Goal: Task Accomplishment & Management: Manage account settings

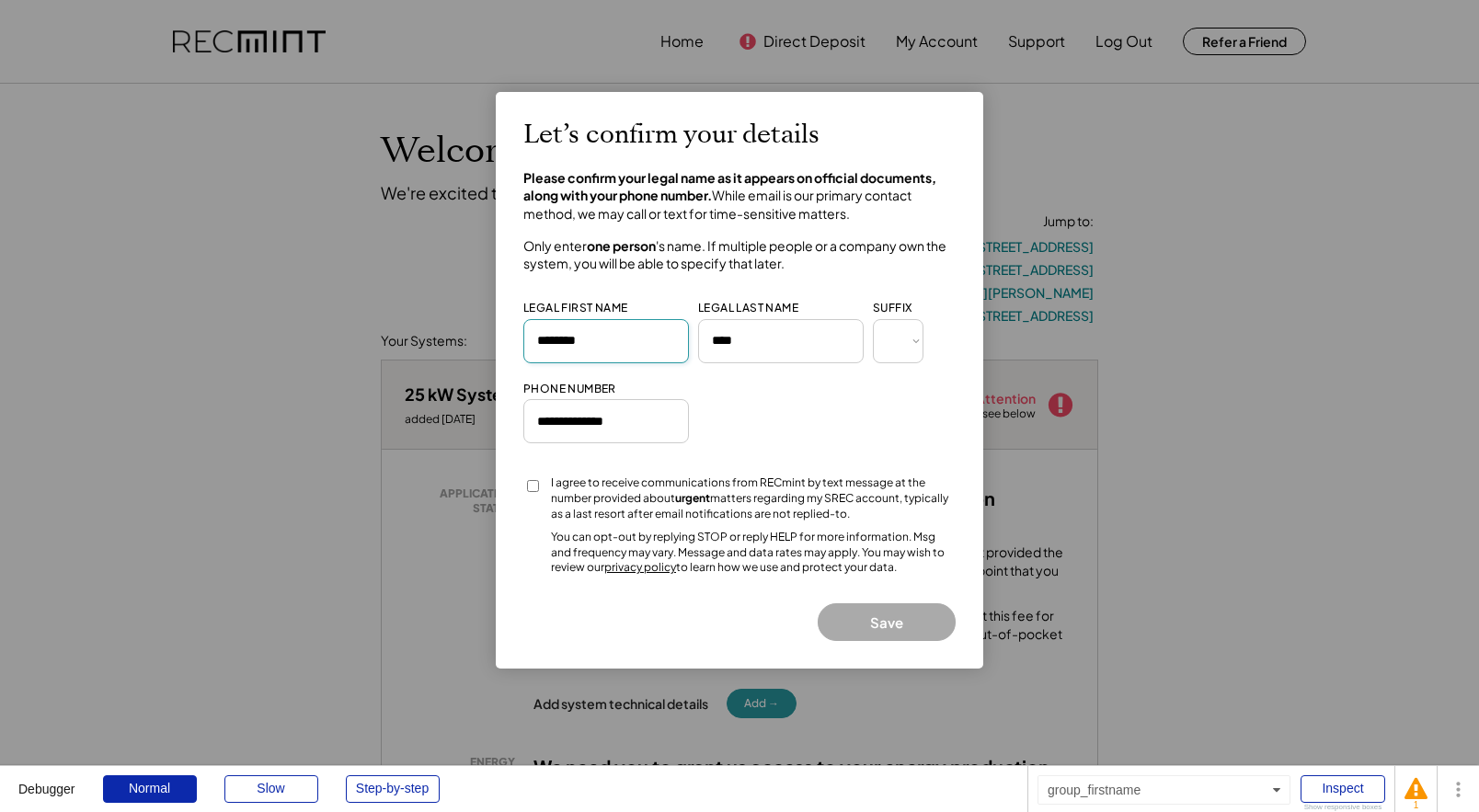
drag, startPoint x: 621, startPoint y: 337, endPoint x: 588, endPoint y: 347, distance: 34.5
click at [588, 347] on input "input" at bounding box center [606, 341] width 166 height 44
click at [785, 505] on div "I agree to receive communications from RECmint by text message at the number pr…" at bounding box center [753, 498] width 405 height 46
click at [872, 619] on button "Save" at bounding box center [887, 622] width 138 height 37
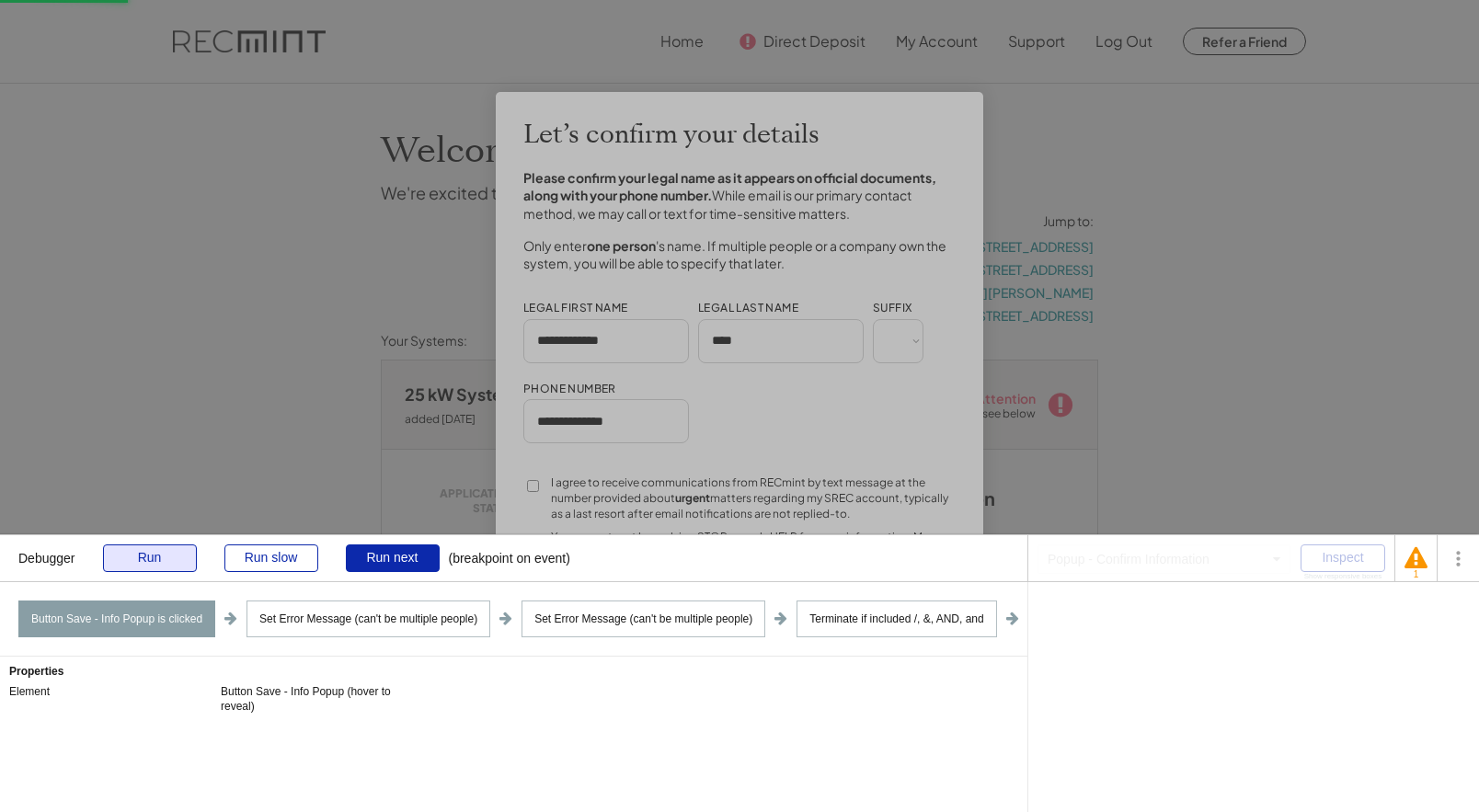
click at [148, 551] on div "Run" at bounding box center [150, 558] width 94 height 28
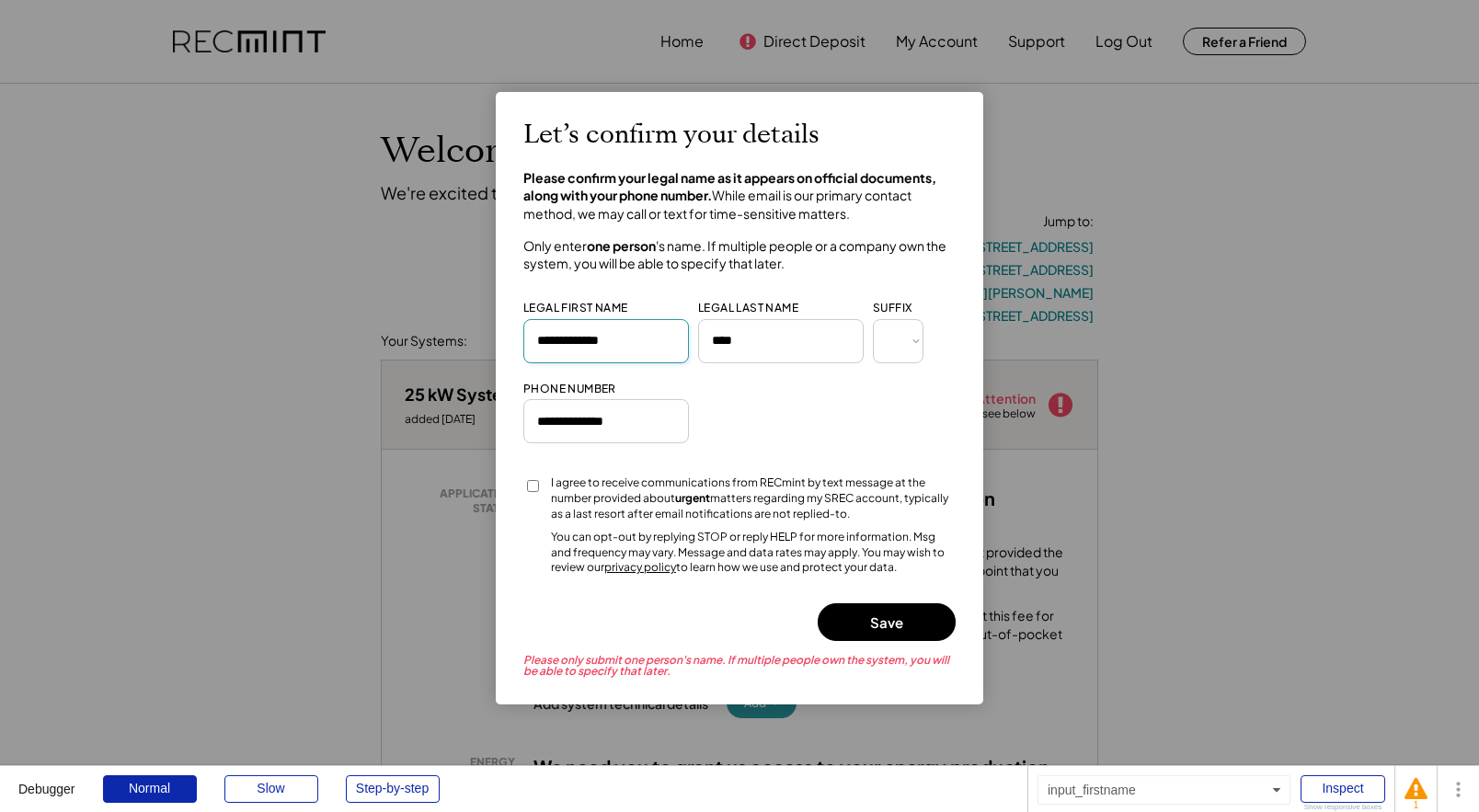
click at [605, 344] on input "input" at bounding box center [606, 341] width 166 height 44
type input "**********"
click at [878, 630] on button "Save" at bounding box center [887, 622] width 138 height 37
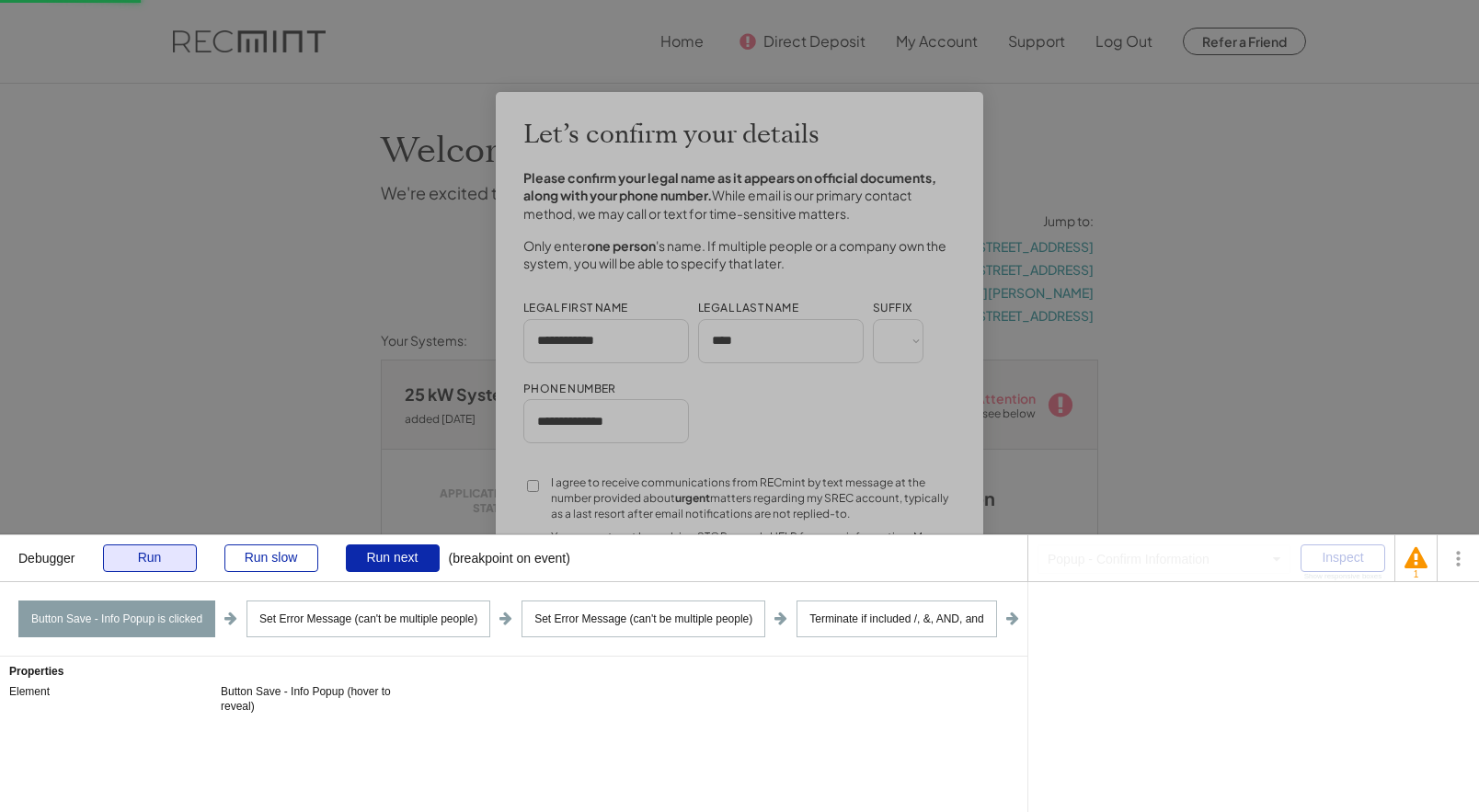
click at [156, 569] on div "Run" at bounding box center [150, 558] width 94 height 28
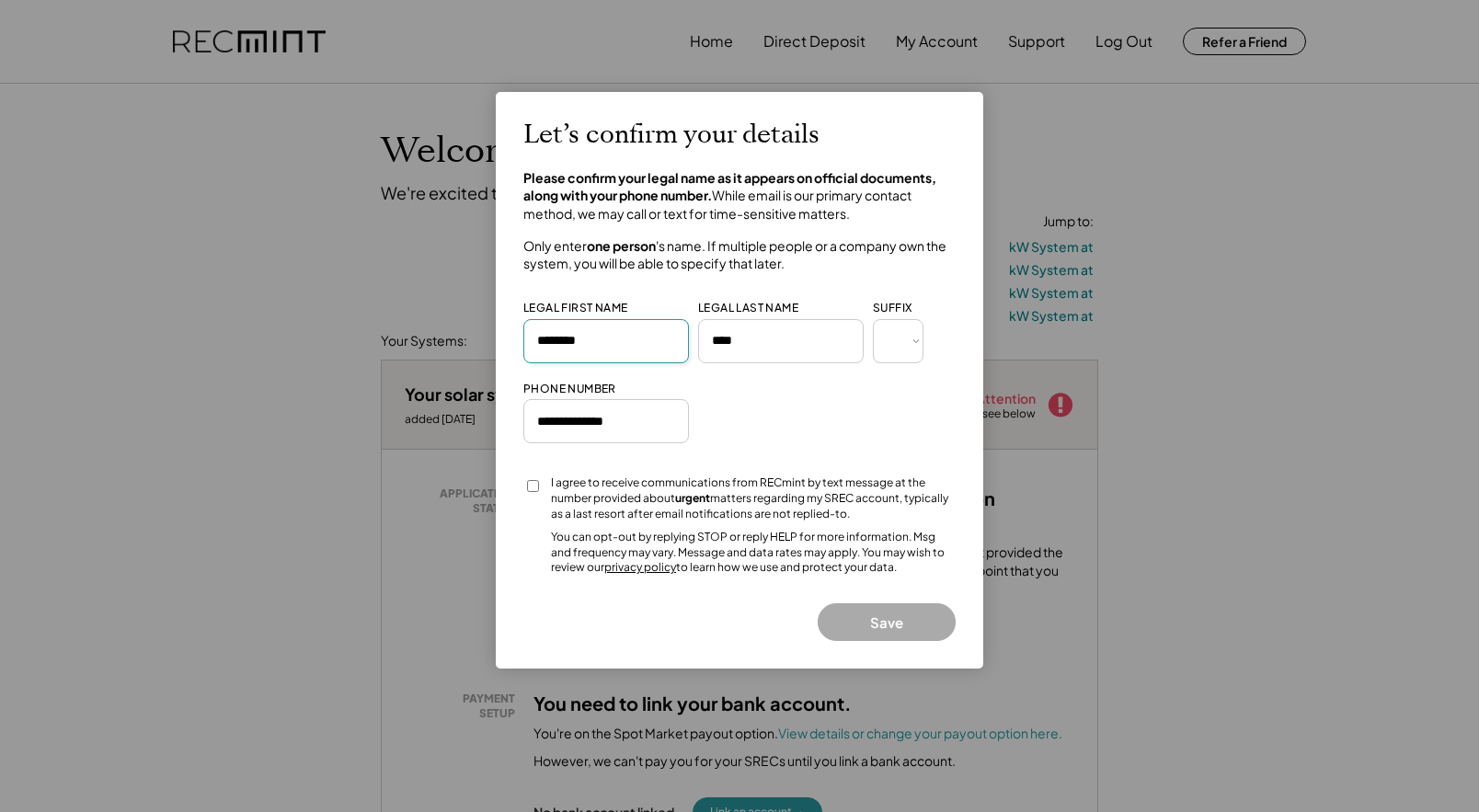
click at [607, 332] on input "input" at bounding box center [606, 341] width 166 height 44
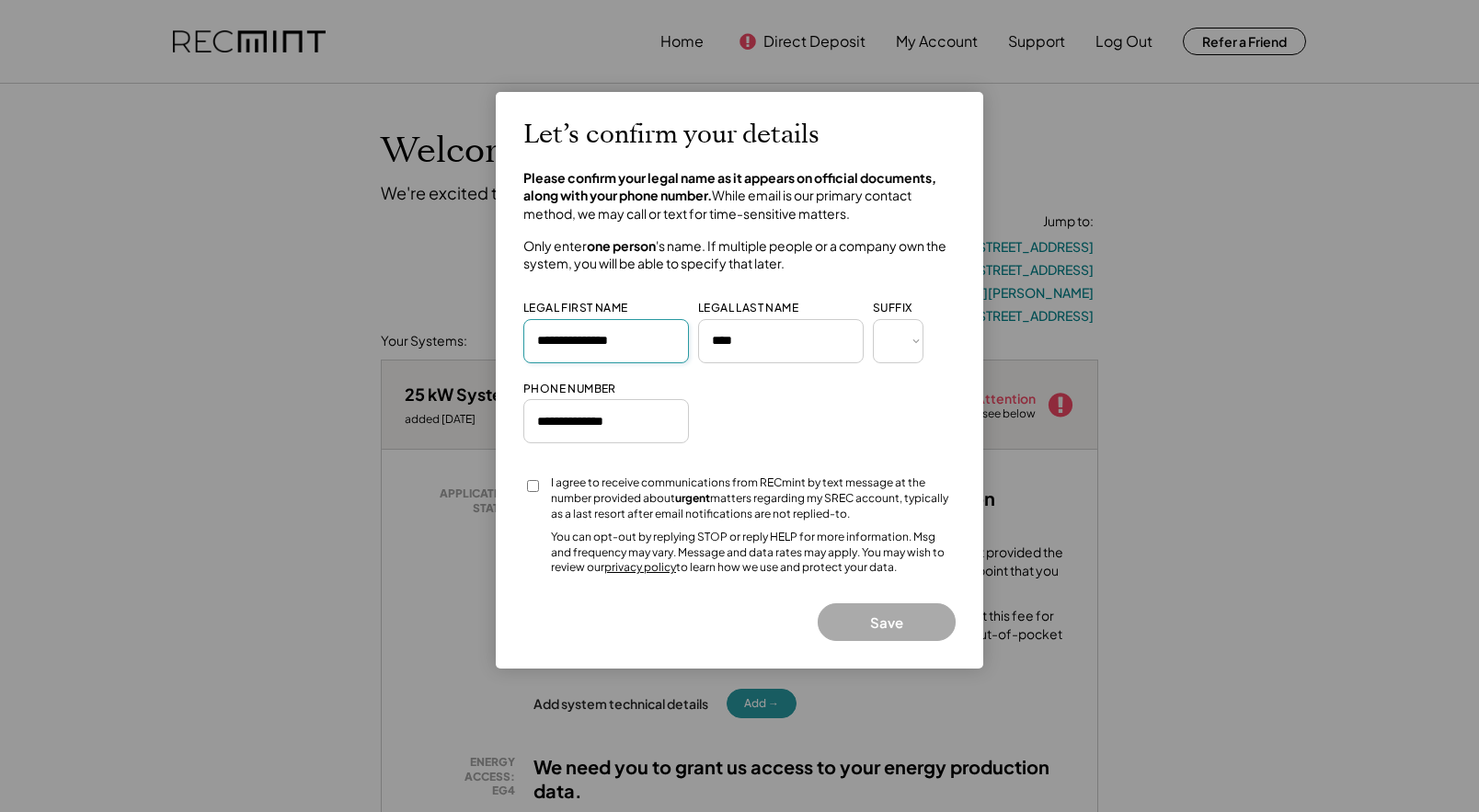
type input "**********"
click at [714, 509] on div "I agree to receive communications from RECmint by text message at the number pr…" at bounding box center [753, 498] width 405 height 46
click at [858, 628] on button "Save" at bounding box center [887, 622] width 138 height 37
click at [676, 495] on strong "urgent" at bounding box center [693, 497] width 35 height 13
click at [883, 625] on button "Save" at bounding box center [887, 622] width 138 height 37
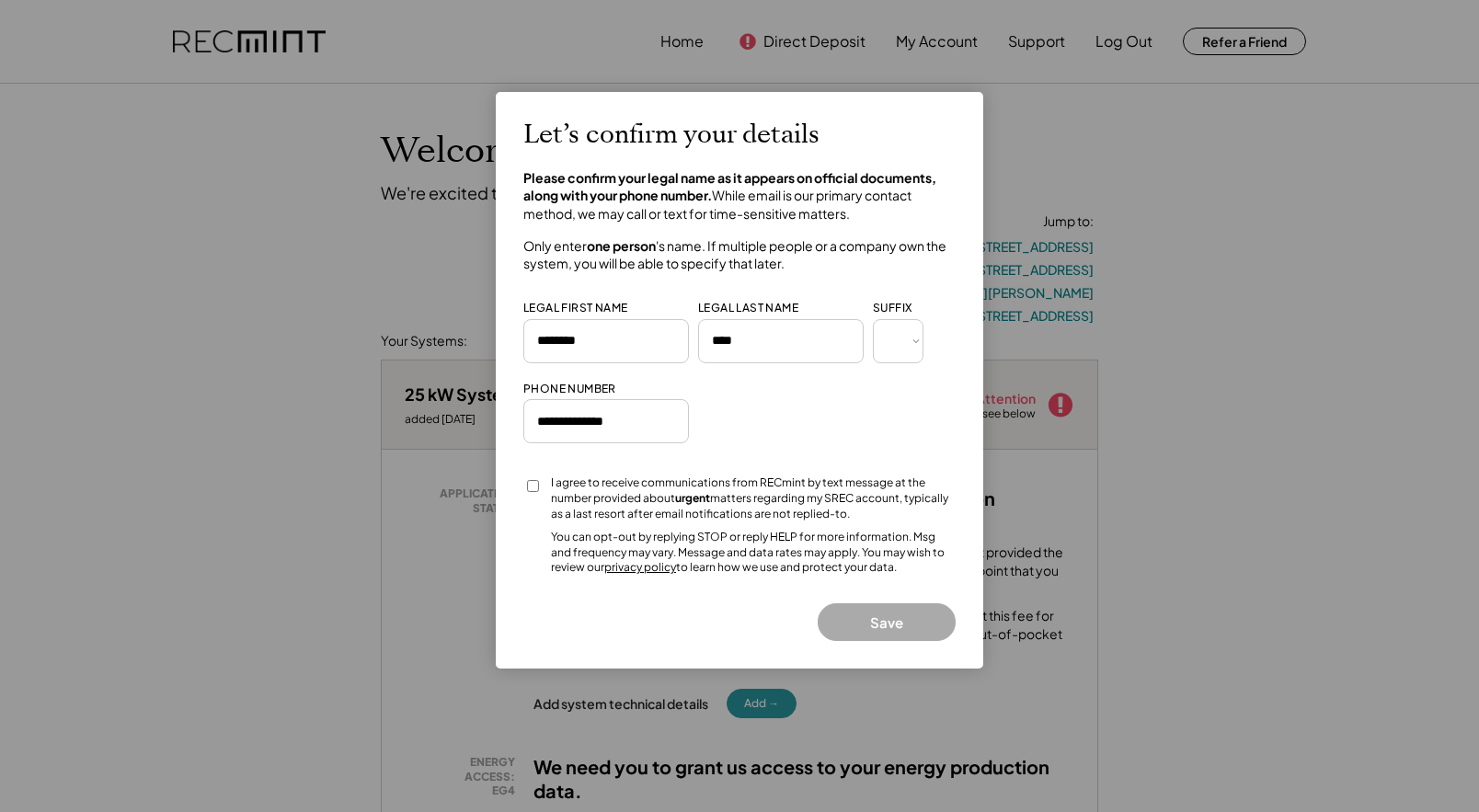
click at [627, 346] on input "input" at bounding box center [606, 341] width 166 height 44
type input "**********"
click at [891, 620] on button "Save" at bounding box center [887, 622] width 138 height 37
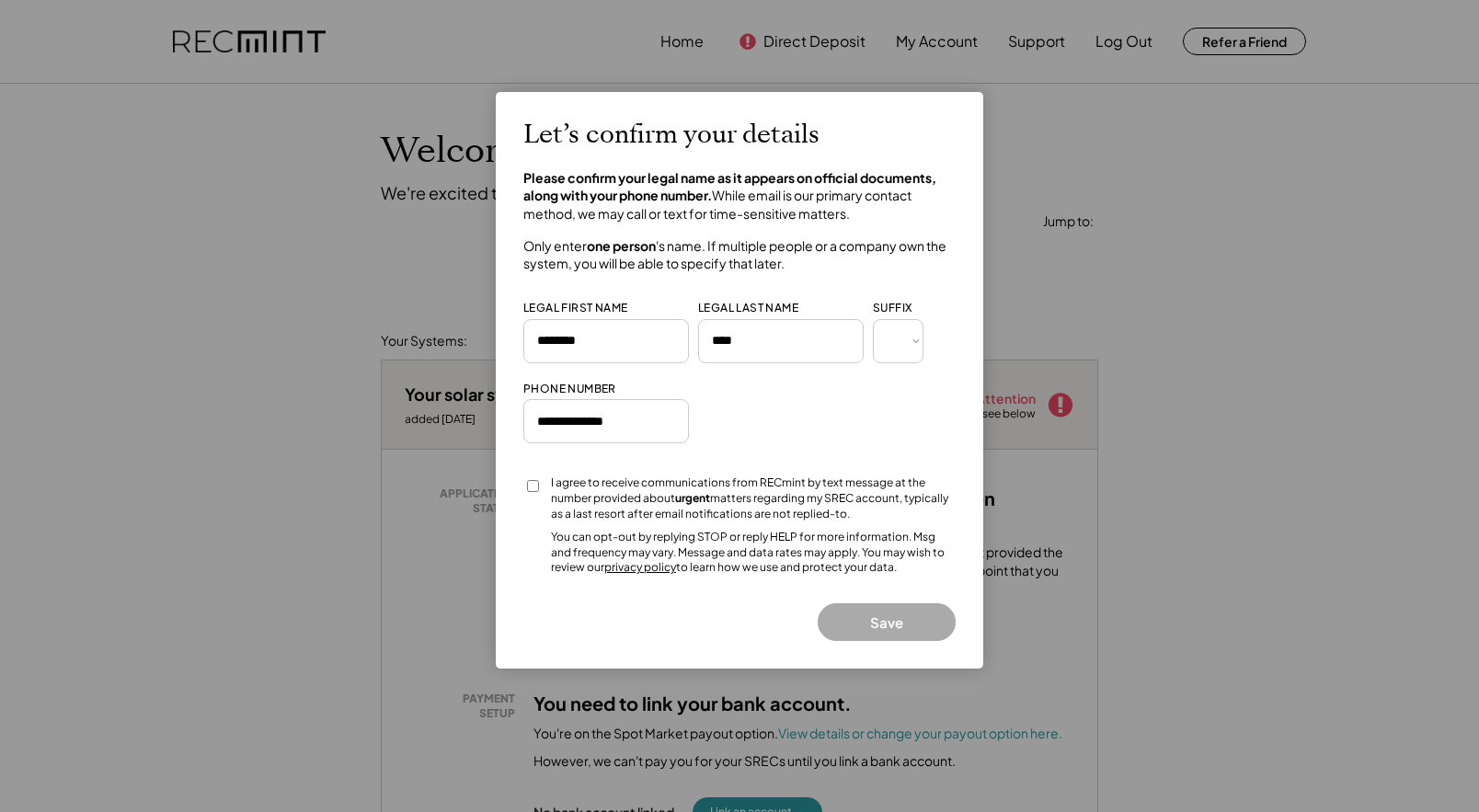
click at [611, 341] on input "input" at bounding box center [606, 341] width 166 height 44
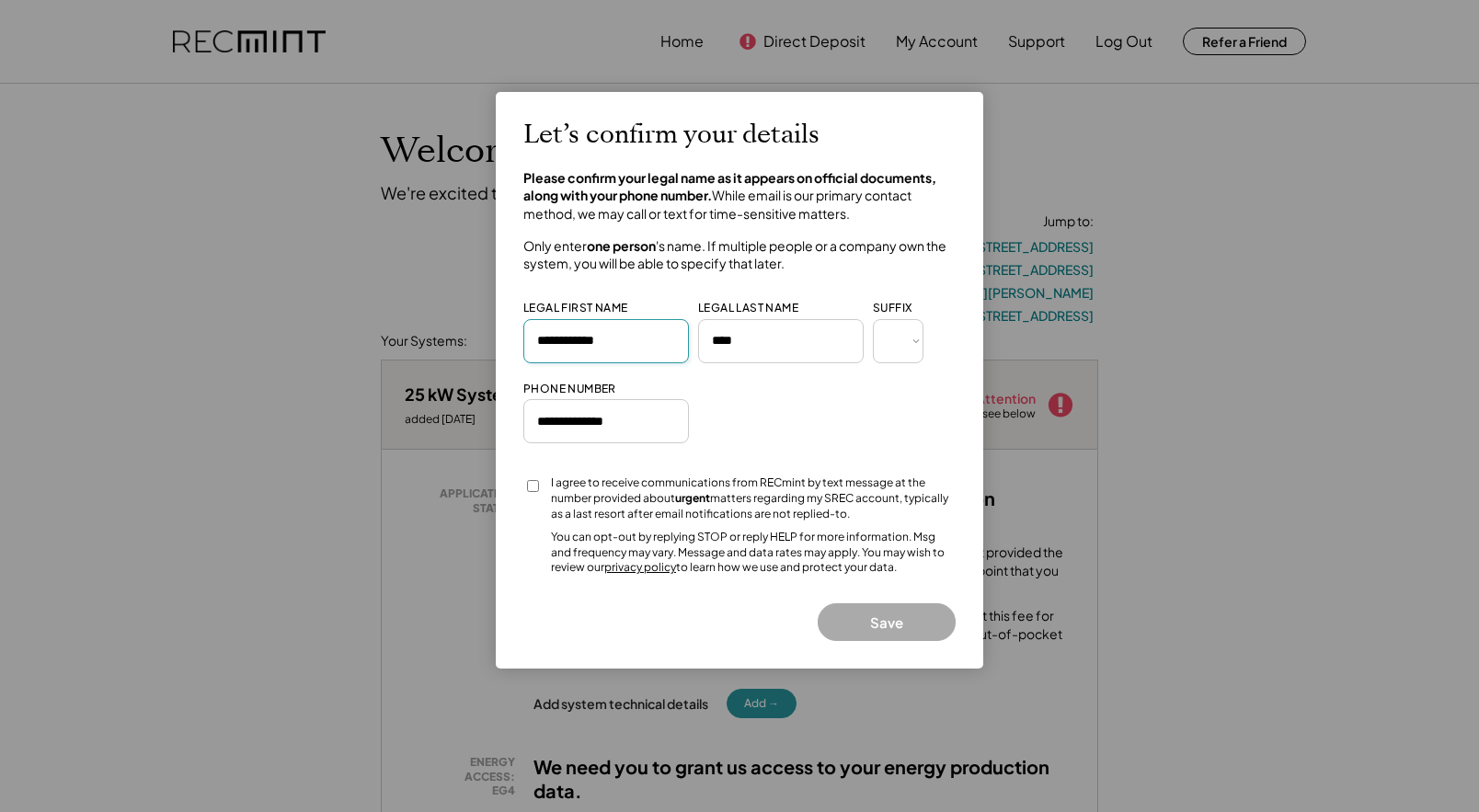
type input "**********"
click at [678, 565] on div "You can opt-out by replying STOP or reply HELP for more information. Msg and fr…" at bounding box center [753, 553] width 405 height 46
click at [849, 640] on button "Save" at bounding box center [887, 622] width 138 height 37
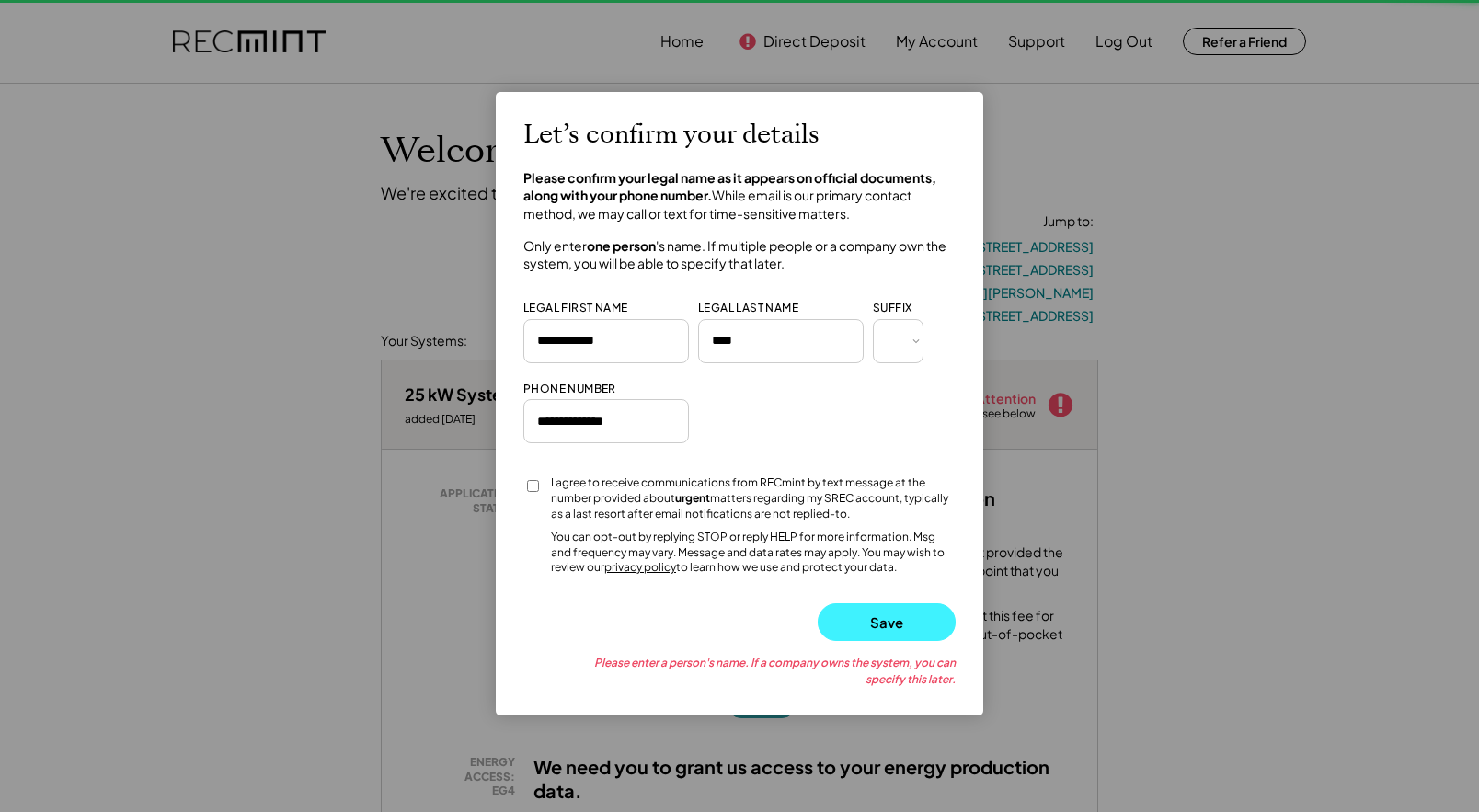
click at [869, 625] on button "Save" at bounding box center [887, 622] width 138 height 37
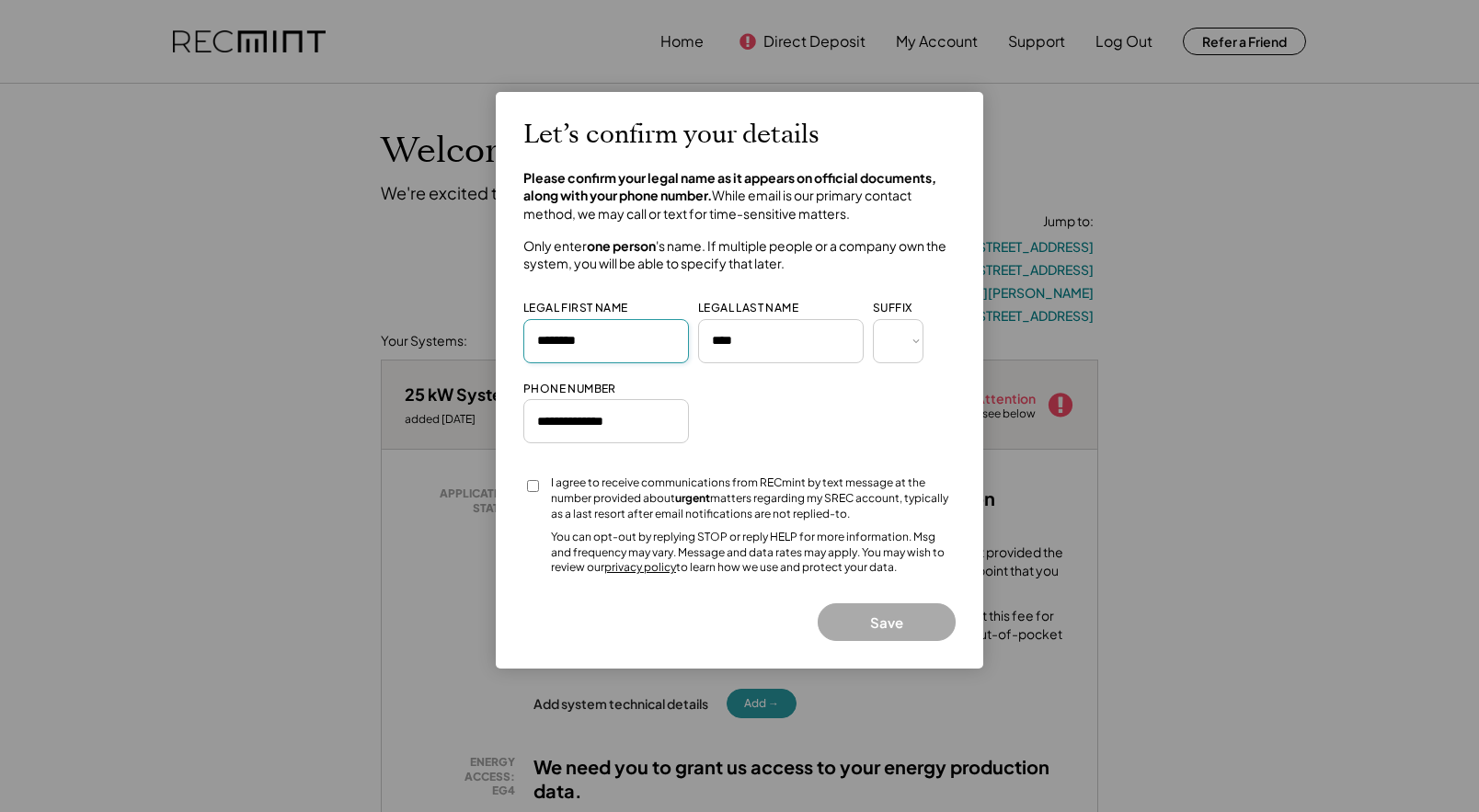
click at [622, 349] on input "input" at bounding box center [606, 341] width 166 height 44
click at [602, 344] on input "input" at bounding box center [606, 341] width 166 height 44
type input "**********"
click at [911, 625] on button "Save" at bounding box center [887, 622] width 138 height 37
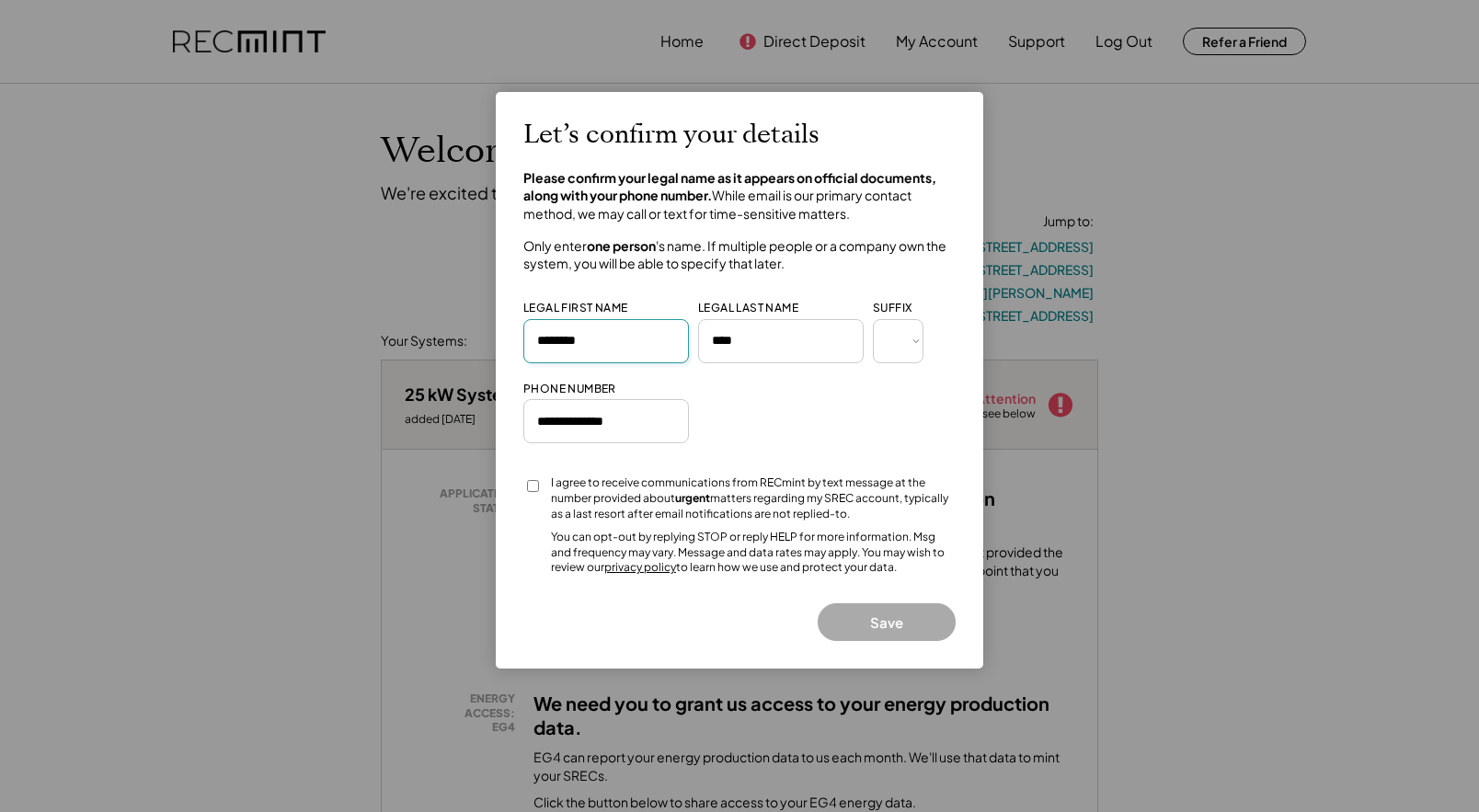
click at [631, 355] on input "input" at bounding box center [606, 341] width 166 height 44
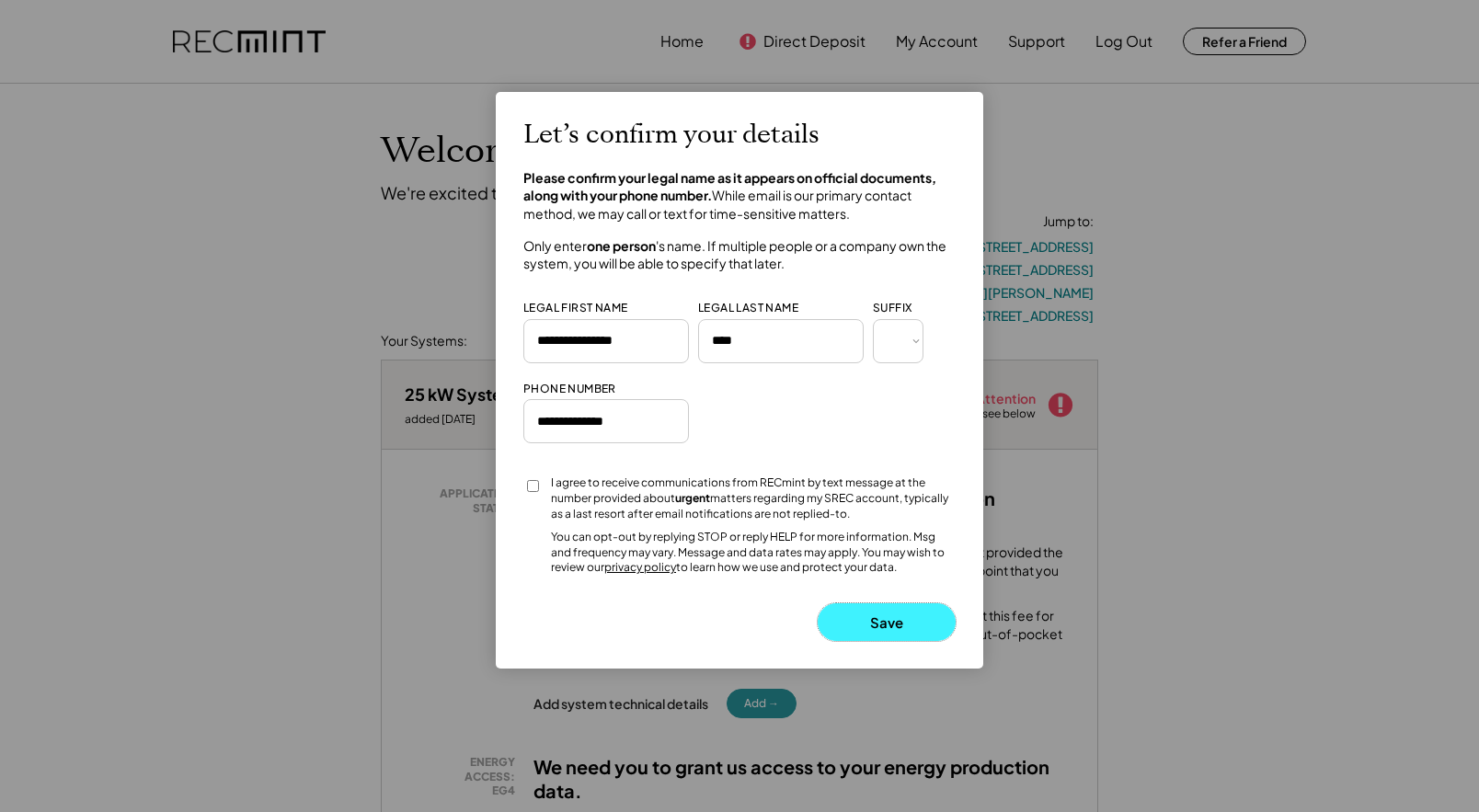
click at [880, 615] on button "Save" at bounding box center [887, 622] width 138 height 37
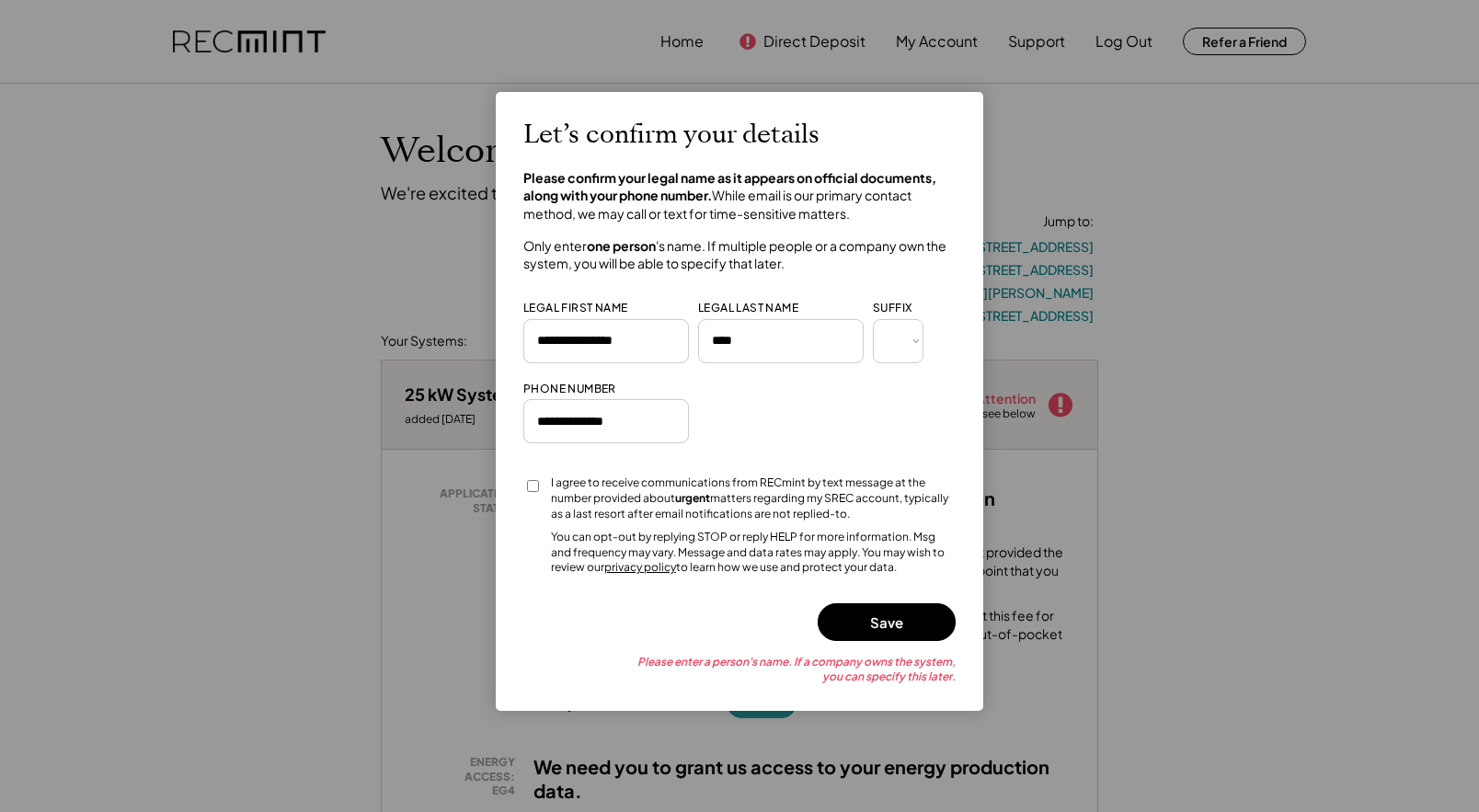
click at [607, 344] on input "input" at bounding box center [606, 341] width 166 height 44
click at [623, 344] on input "input" at bounding box center [606, 341] width 166 height 44
click at [866, 621] on button "Save" at bounding box center [887, 622] width 138 height 37
click at [629, 344] on input "input" at bounding box center [606, 341] width 166 height 44
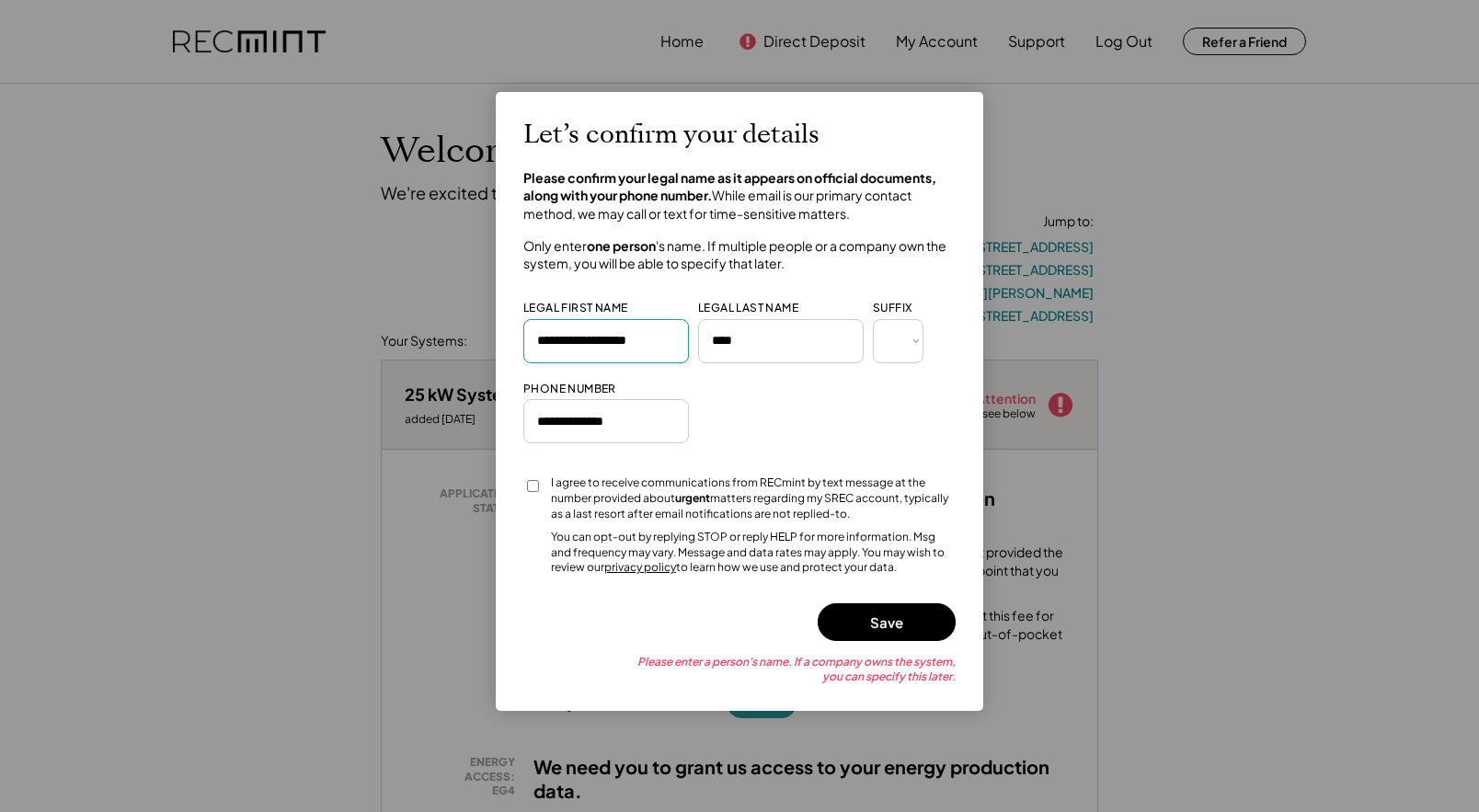
click at [617, 342] on input "input" at bounding box center [606, 341] width 166 height 44
click at [877, 622] on button "Save" at bounding box center [887, 622] width 138 height 37
click at [618, 344] on input "input" at bounding box center [606, 341] width 166 height 44
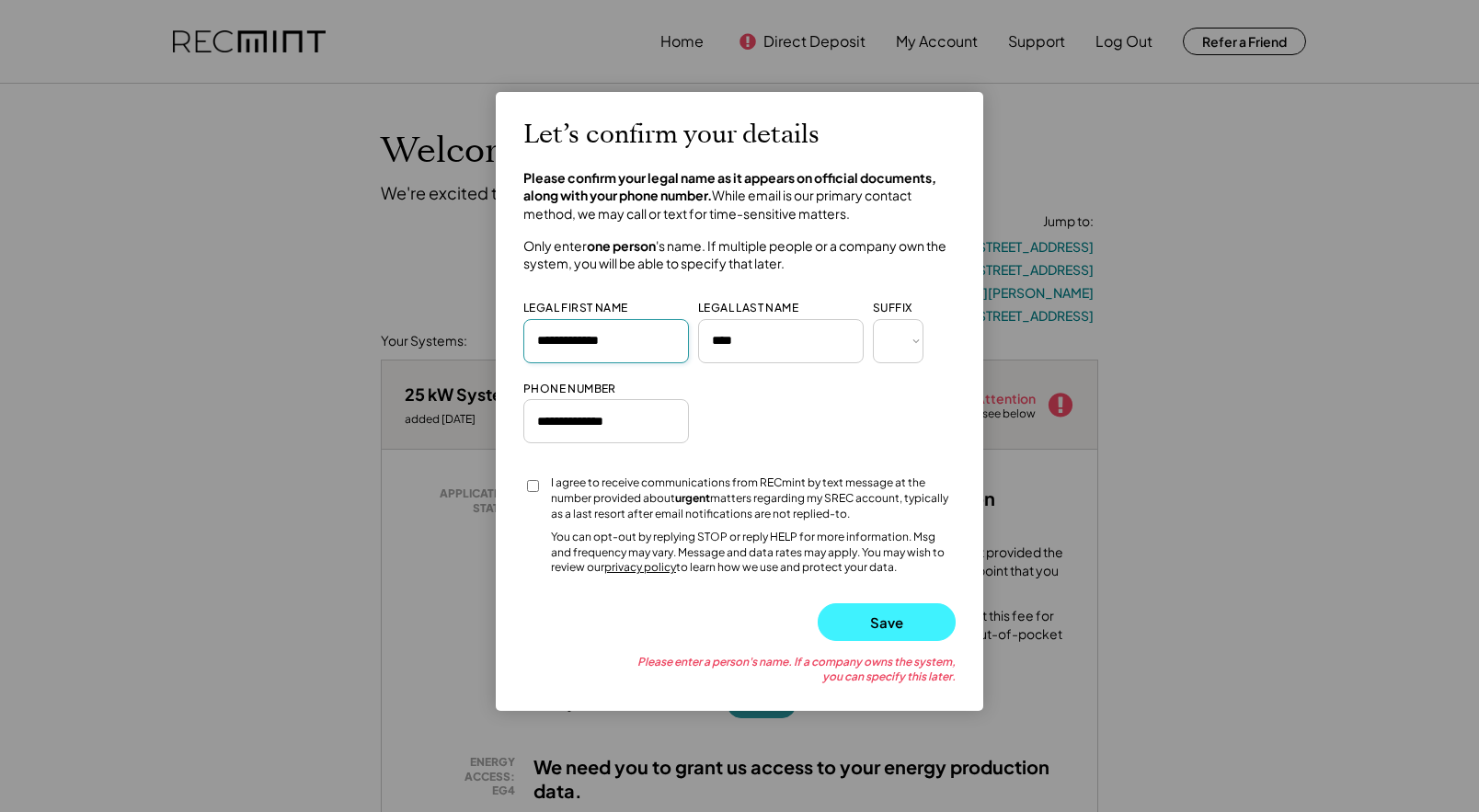
click at [868, 623] on button "Save" at bounding box center [887, 622] width 138 height 37
drag, startPoint x: 634, startPoint y: 340, endPoint x: 599, endPoint y: 344, distance: 35.2
click at [599, 344] on input "input" at bounding box center [606, 341] width 166 height 44
paste input "**********"
type input "**********"
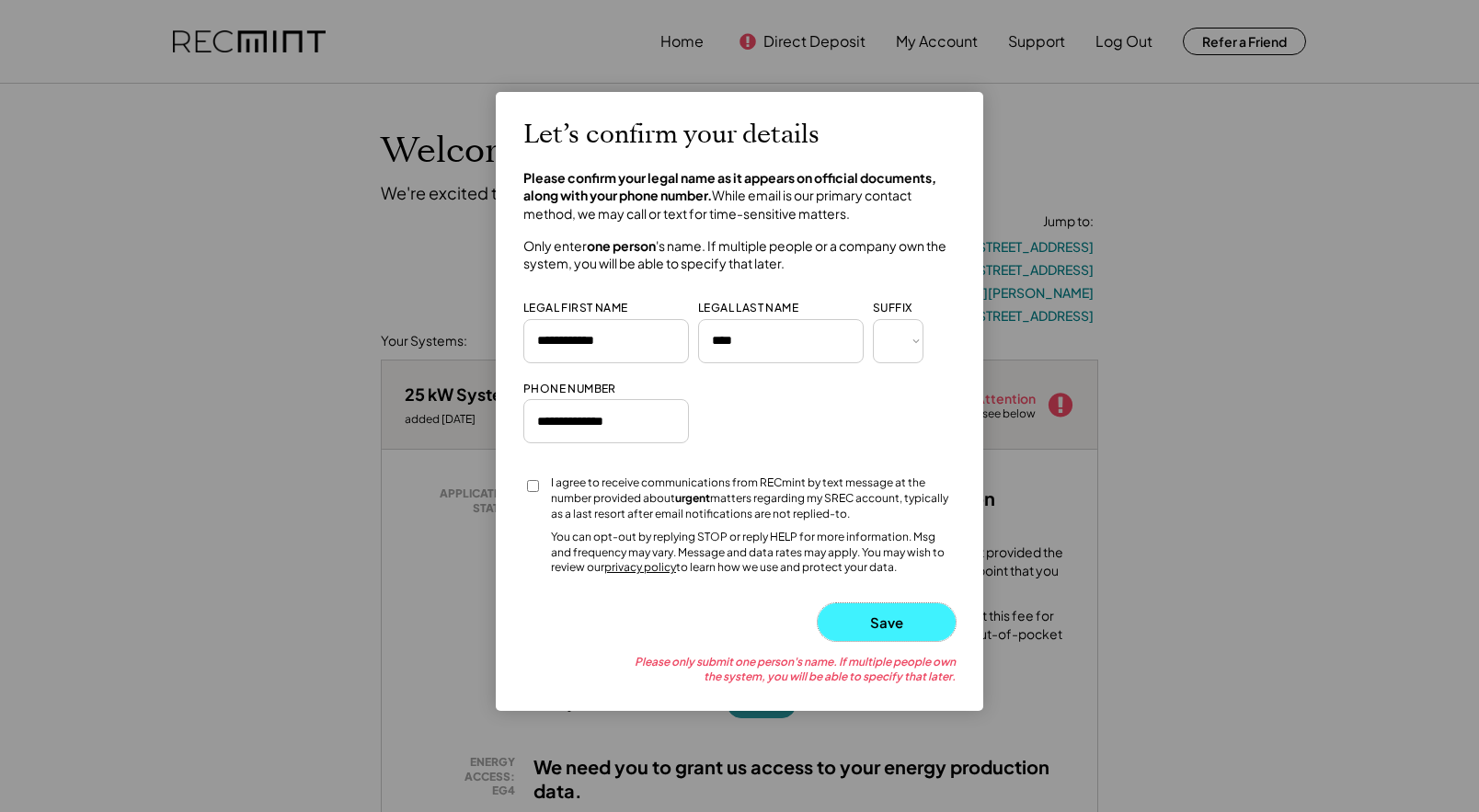
click at [857, 616] on button "Save" at bounding box center [887, 622] width 138 height 37
click at [743, 347] on input "input" at bounding box center [781, 341] width 166 height 44
paste input "*******"
type input "*******"
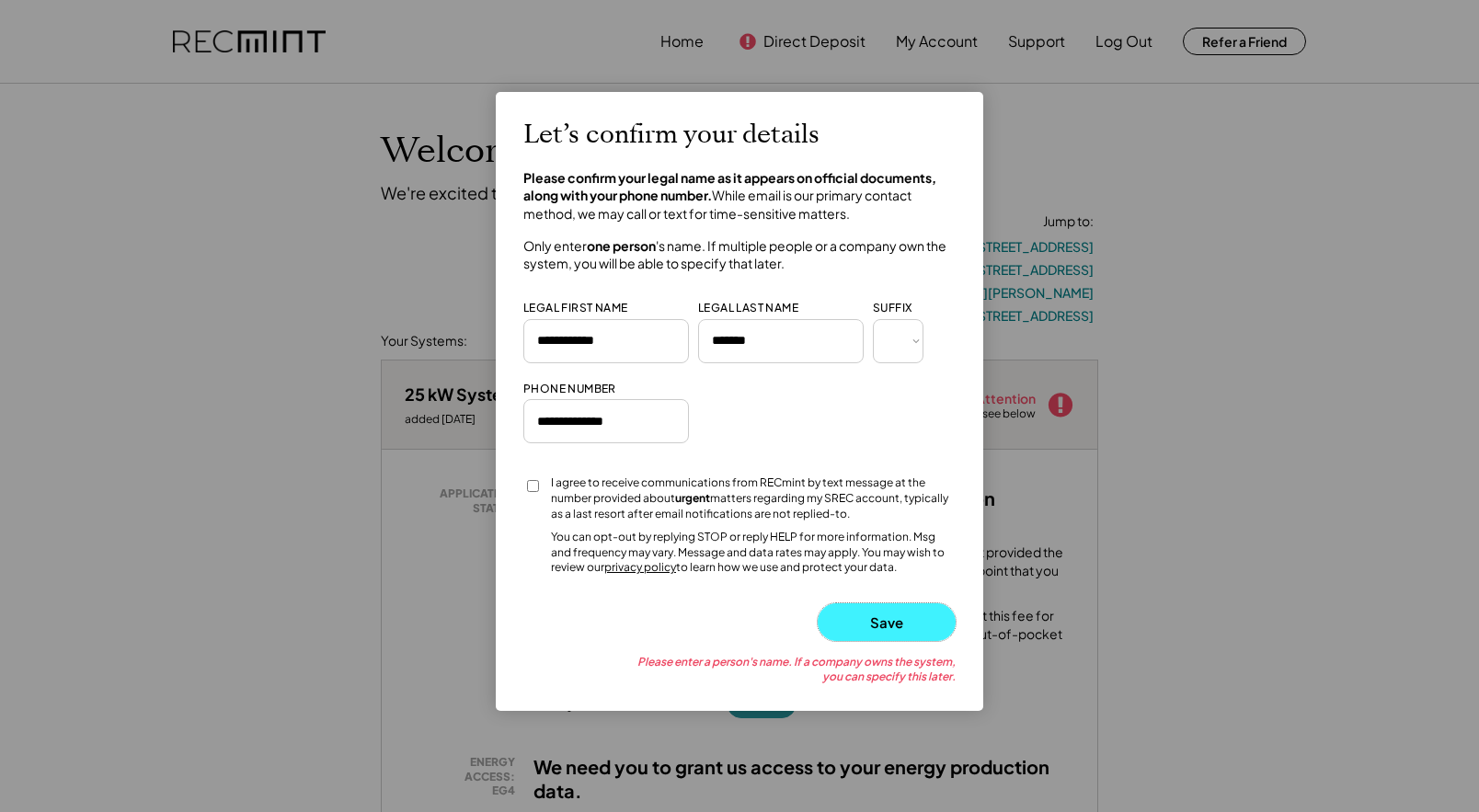
click at [870, 620] on button "Save" at bounding box center [887, 622] width 138 height 37
click at [593, 344] on input "input" at bounding box center [606, 341] width 166 height 44
type input "**********"
click at [857, 630] on button "Save" at bounding box center [887, 622] width 138 height 37
click at [771, 338] on input "input" at bounding box center [781, 341] width 166 height 44
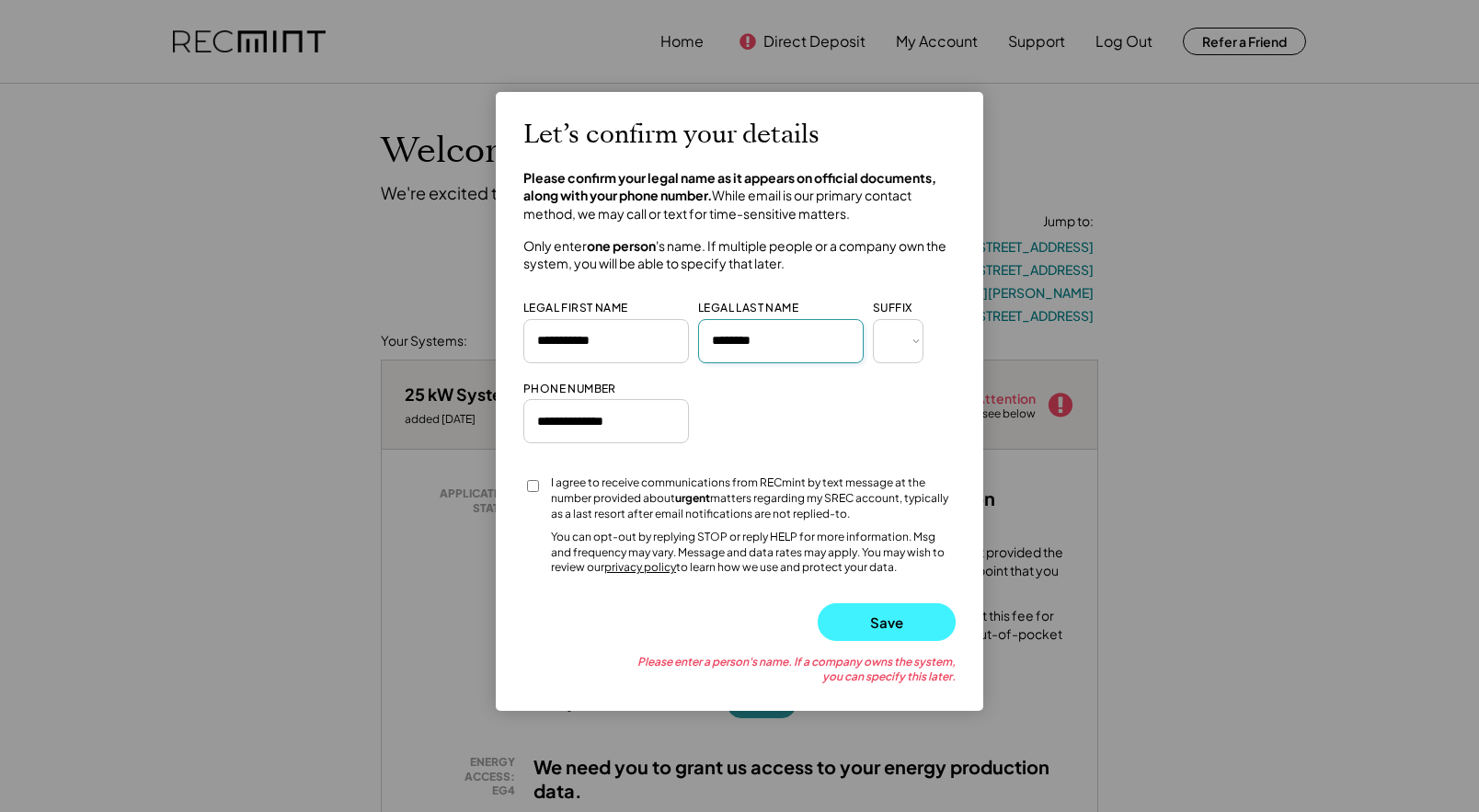
click at [886, 612] on button "Save" at bounding box center [887, 622] width 138 height 37
click at [617, 350] on input "input" at bounding box center [606, 341] width 166 height 44
click at [756, 342] on input "input" at bounding box center [781, 341] width 166 height 44
type input "******"
click at [847, 619] on button "Save" at bounding box center [887, 622] width 138 height 37
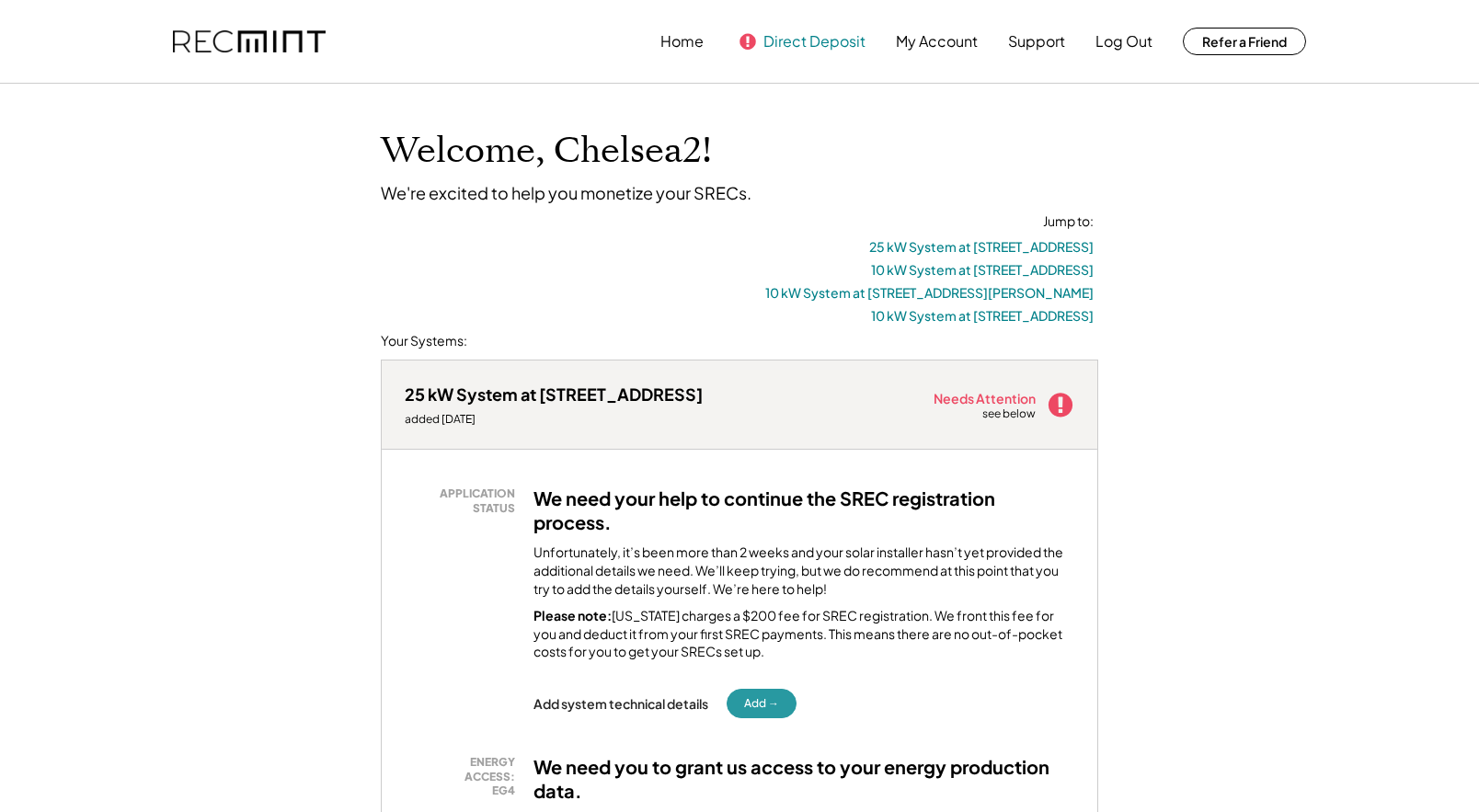
click at [811, 37] on button "Direct Deposit" at bounding box center [814, 41] width 102 height 36
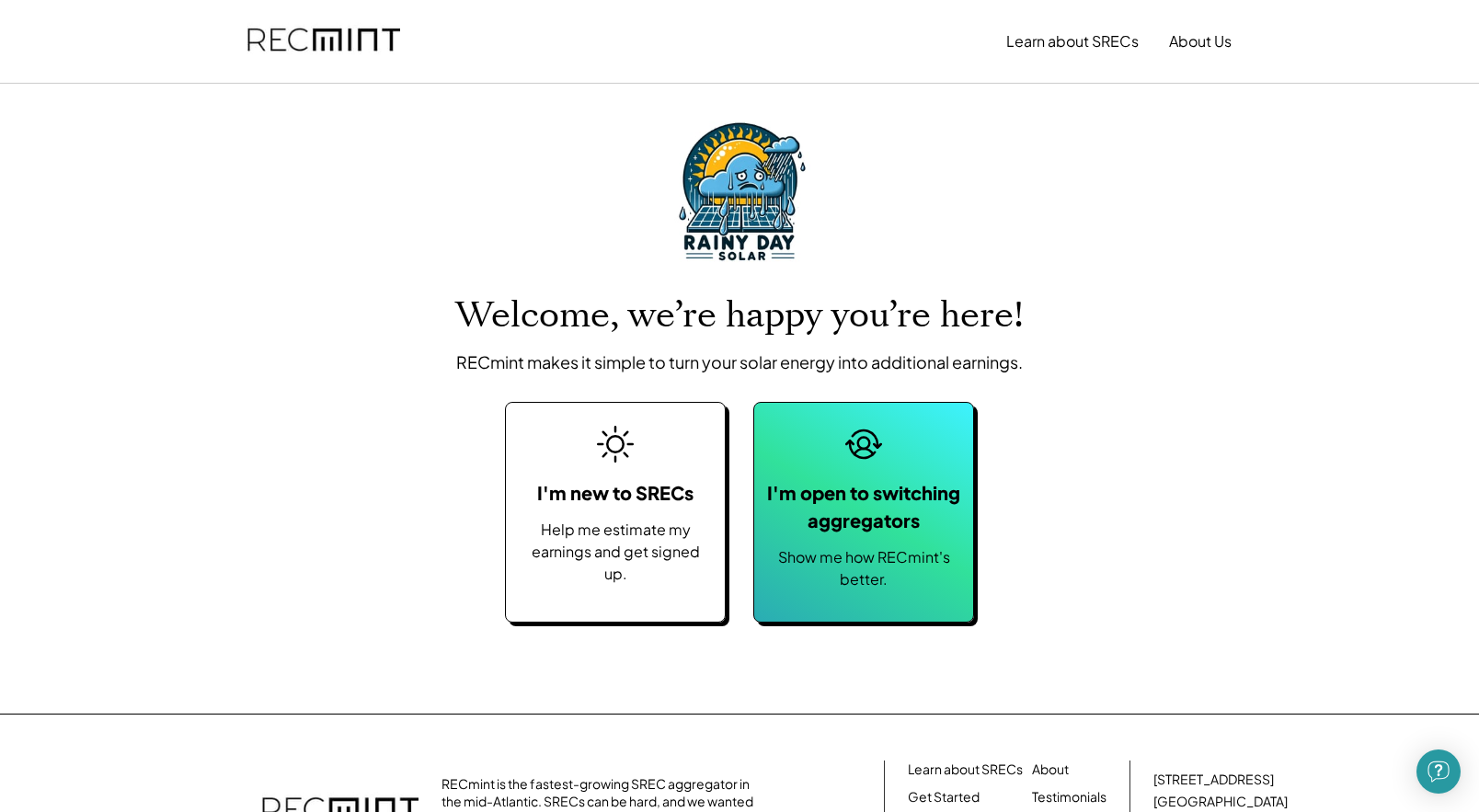
click at [870, 518] on div "I'm open to switching aggregators" at bounding box center [864, 507] width 201 height 55
